Goal: Navigation & Orientation: Find specific page/section

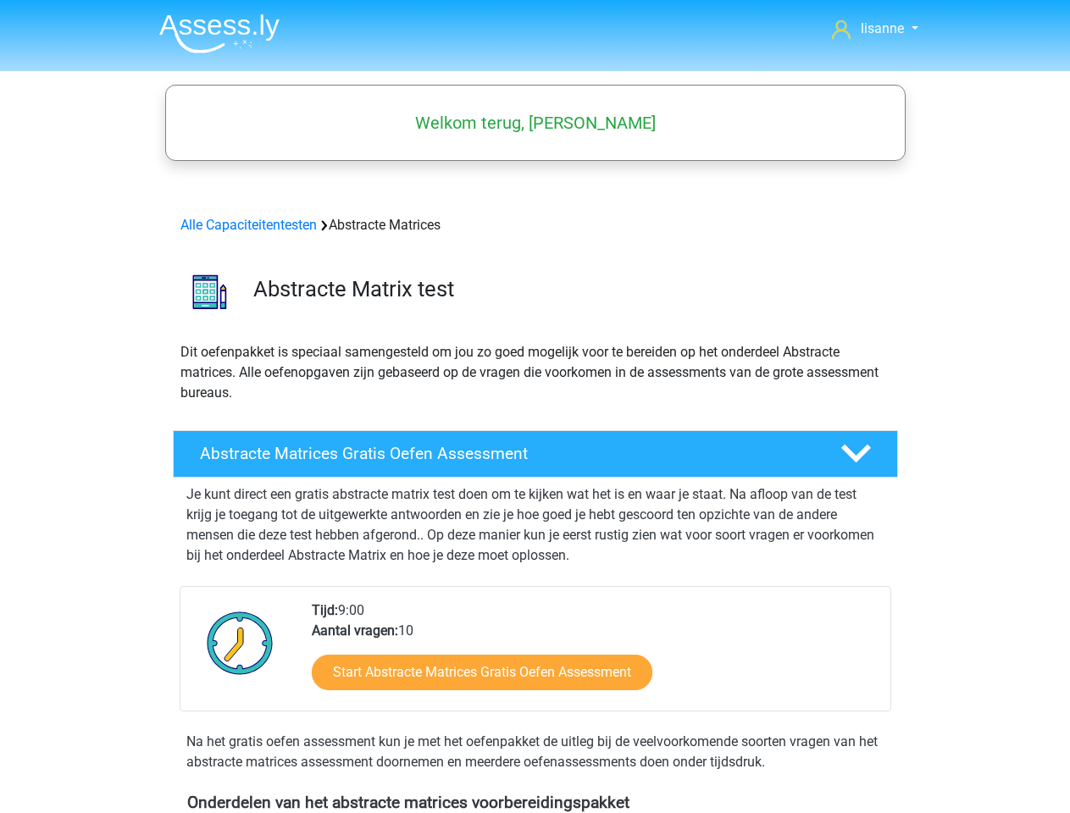
click at [875, 29] on span "lisanne" at bounding box center [882, 28] width 43 height 16
